Goal: Transaction & Acquisition: Purchase product/service

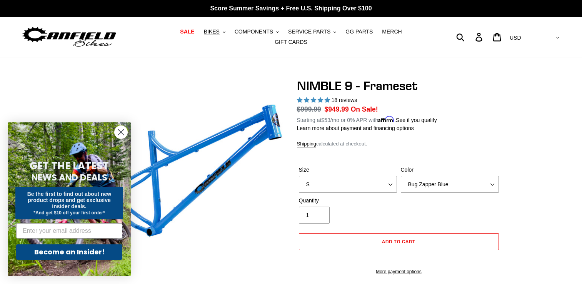
select select "highest-rating"
click at [207, 36] on button "BIKES .cls-1{fill:#231f20}" at bounding box center [214, 32] width 29 height 10
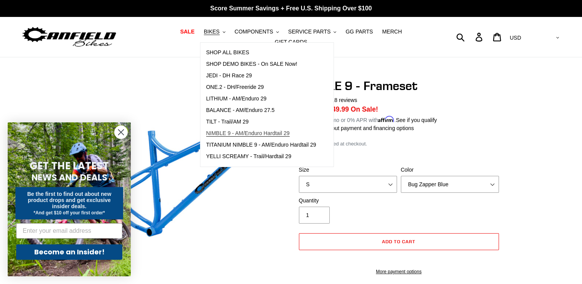
click at [220, 136] on span "NIMBLE 9 - AM/Enduro Hardtail 29" at bounding box center [248, 133] width 84 height 7
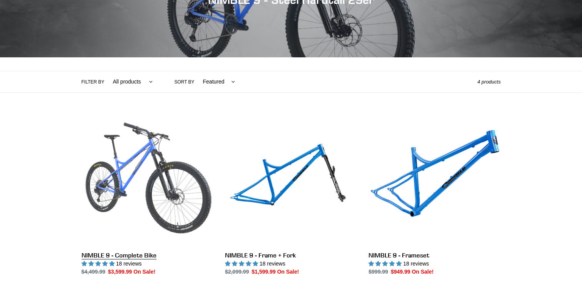
click at [173, 187] on link "NIMBLE 9 - Complete Bike" at bounding box center [148, 195] width 132 height 162
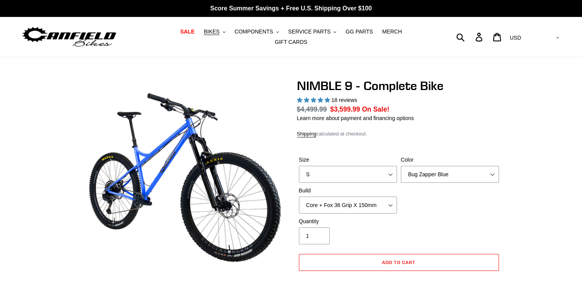
select select "highest-rating"
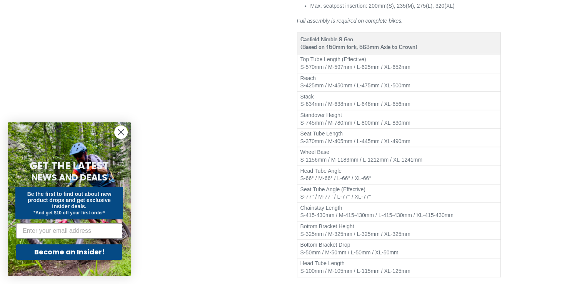
scroll to position [885, 0]
